Goal: Task Accomplishment & Management: Manage account settings

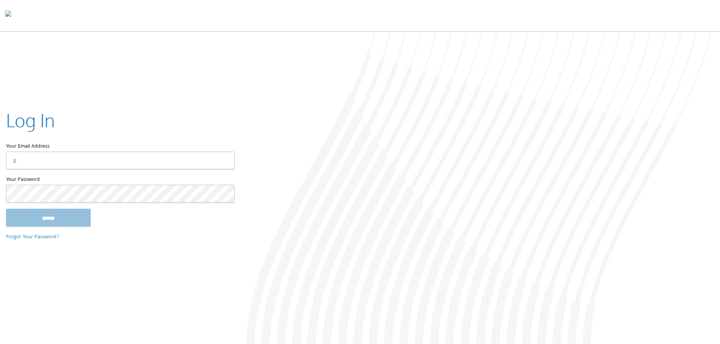
type input "**********"
click at [61, 223] on input "******" at bounding box center [48, 218] width 85 height 18
click at [270, 64] on div at bounding box center [480, 189] width 480 height 314
